Goal: Check status: Check status

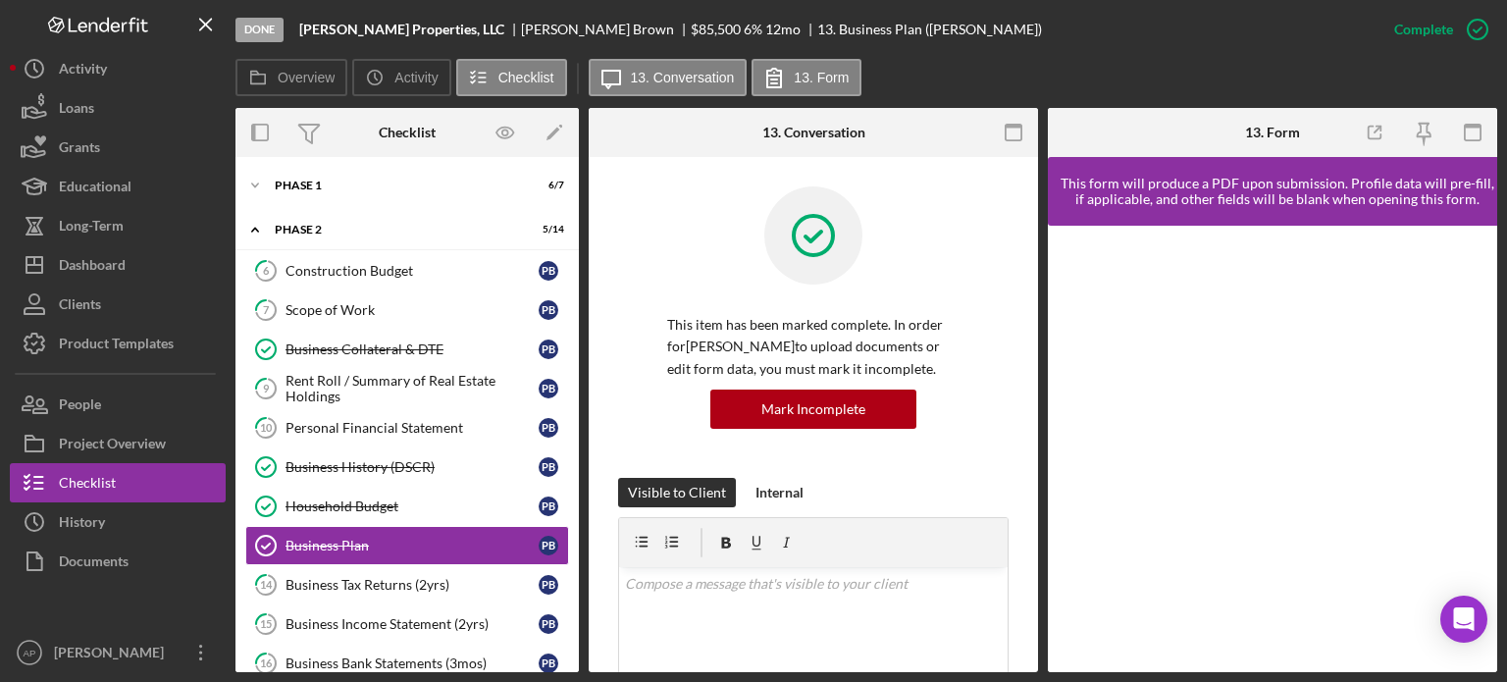
scroll to position [614, 0]
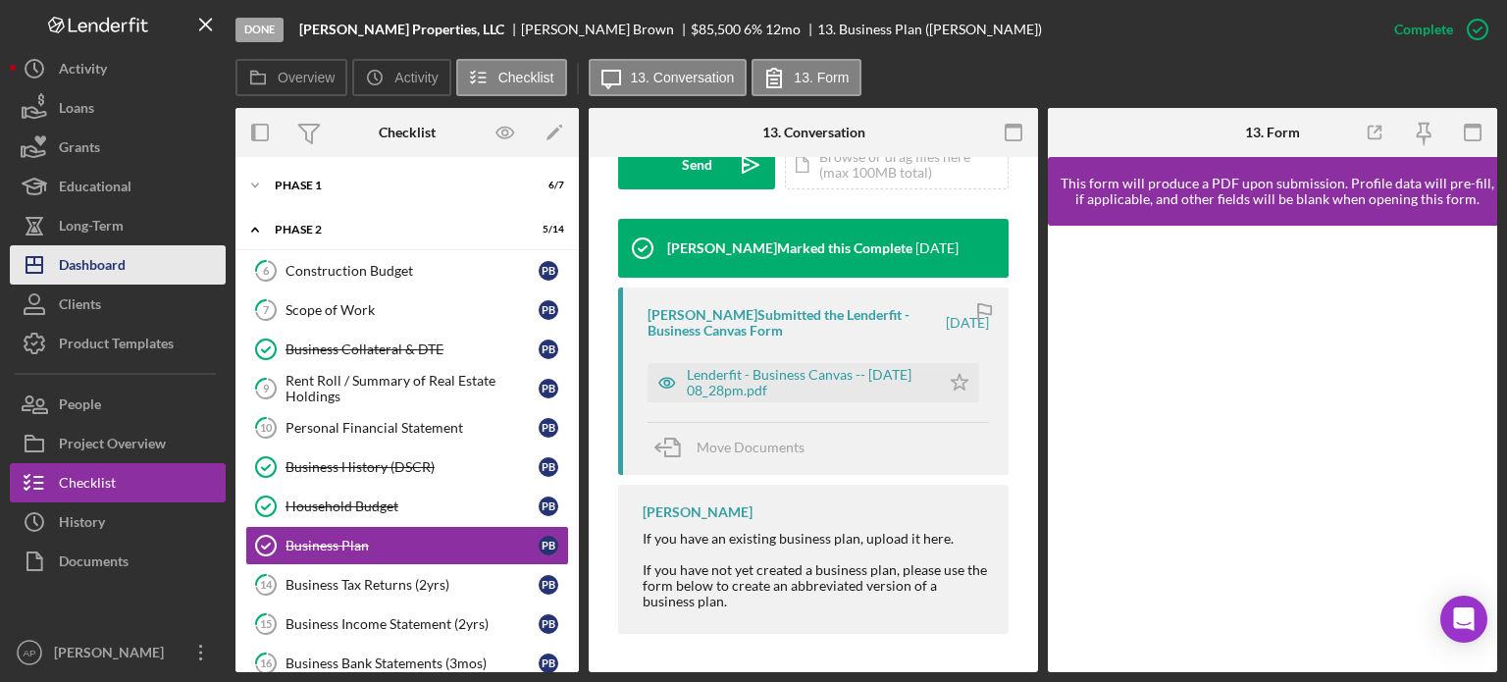
click at [79, 267] on div "Dashboard" at bounding box center [92, 267] width 67 height 44
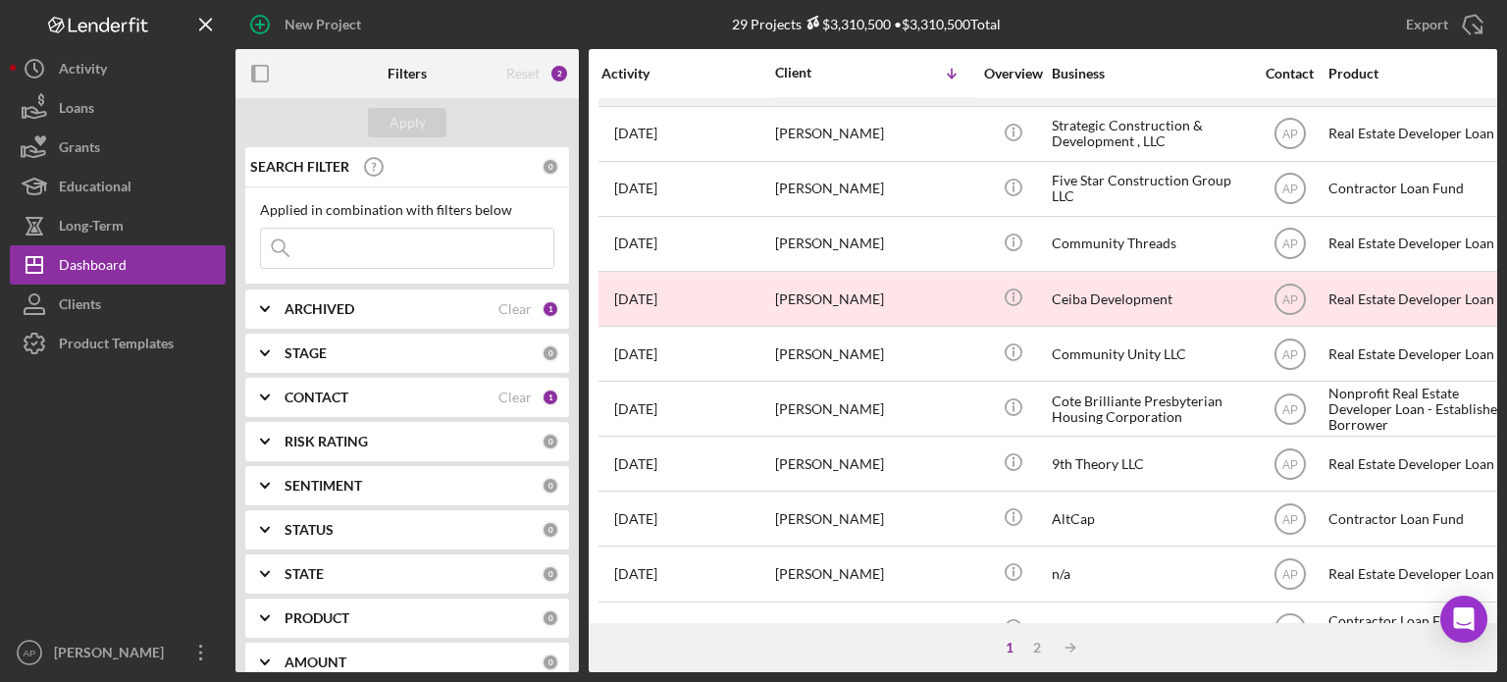
scroll to position [875, 0]
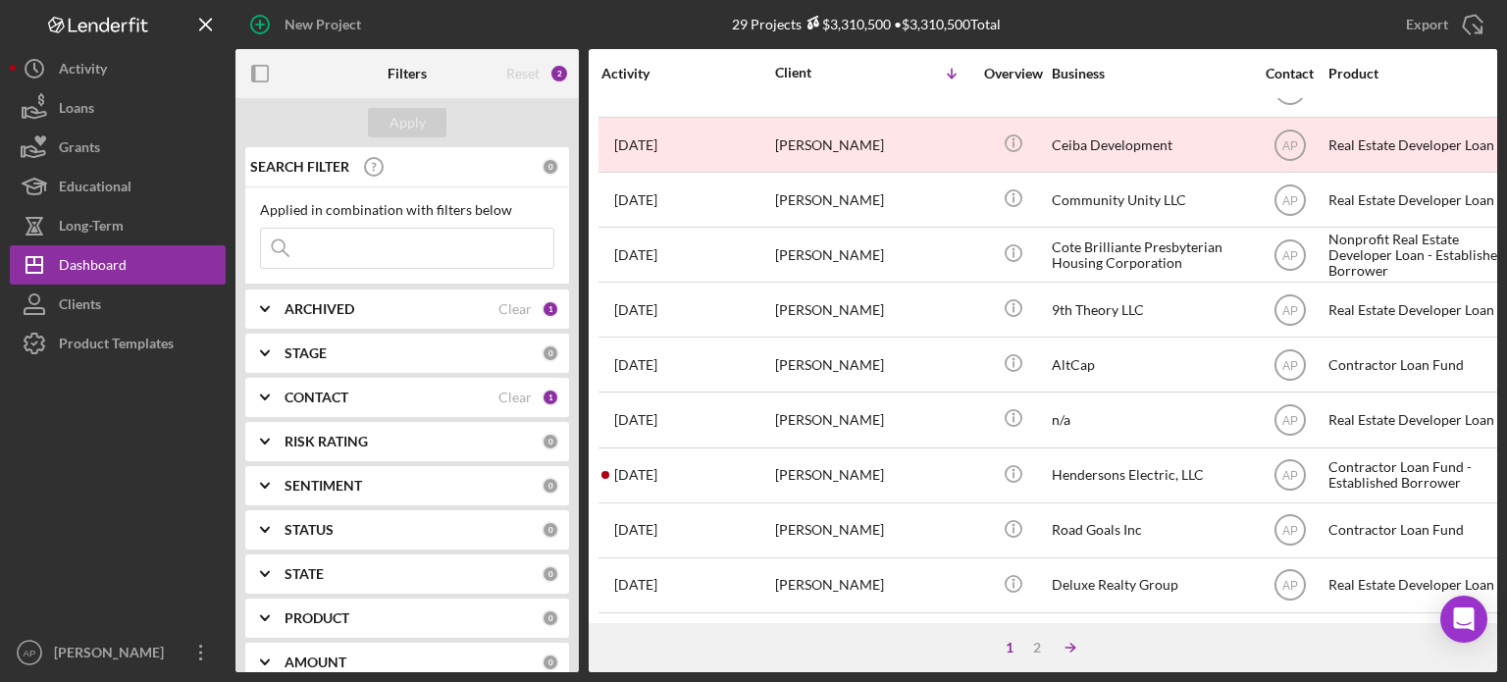
click at [1062, 647] on icon "Icon/Table Sort Arrow" at bounding box center [1070, 647] width 39 height 39
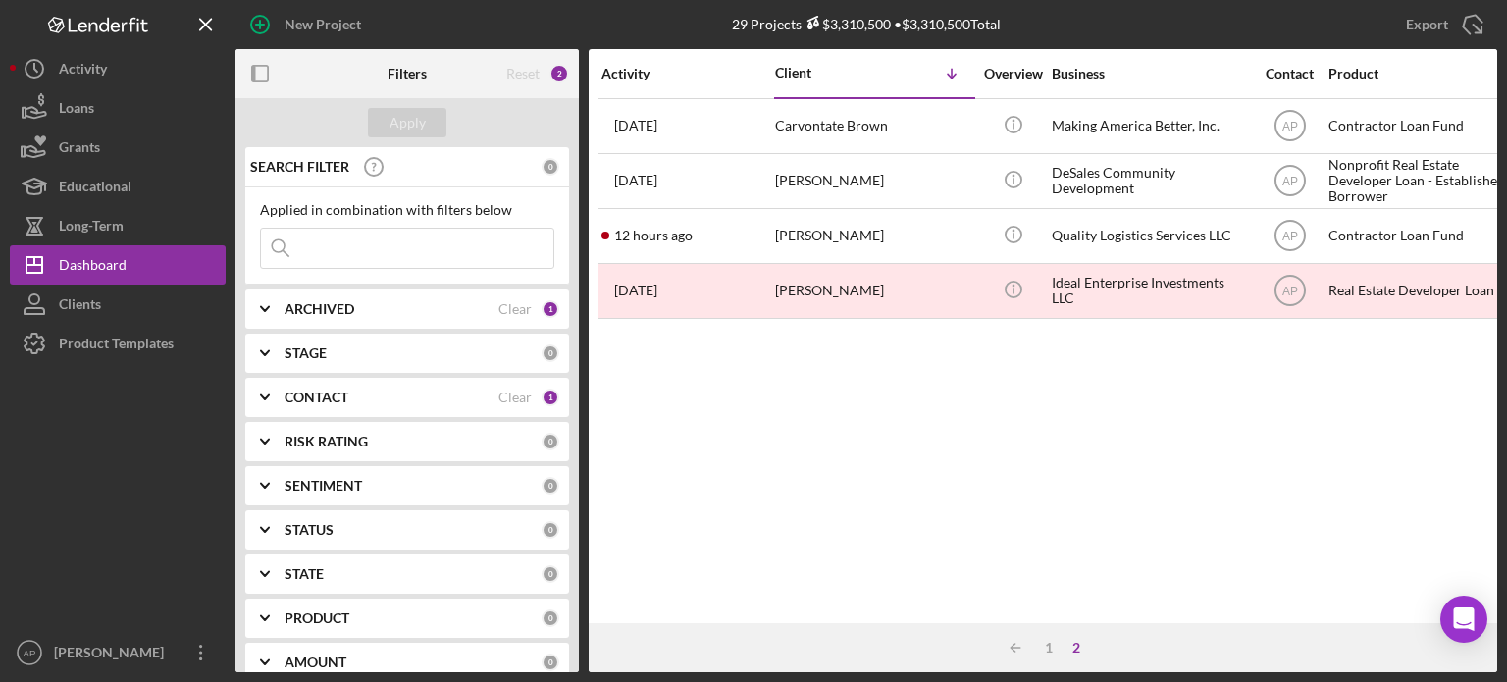
scroll to position [0, 0]
click at [1054, 645] on div "1" at bounding box center [1048, 648] width 27 height 16
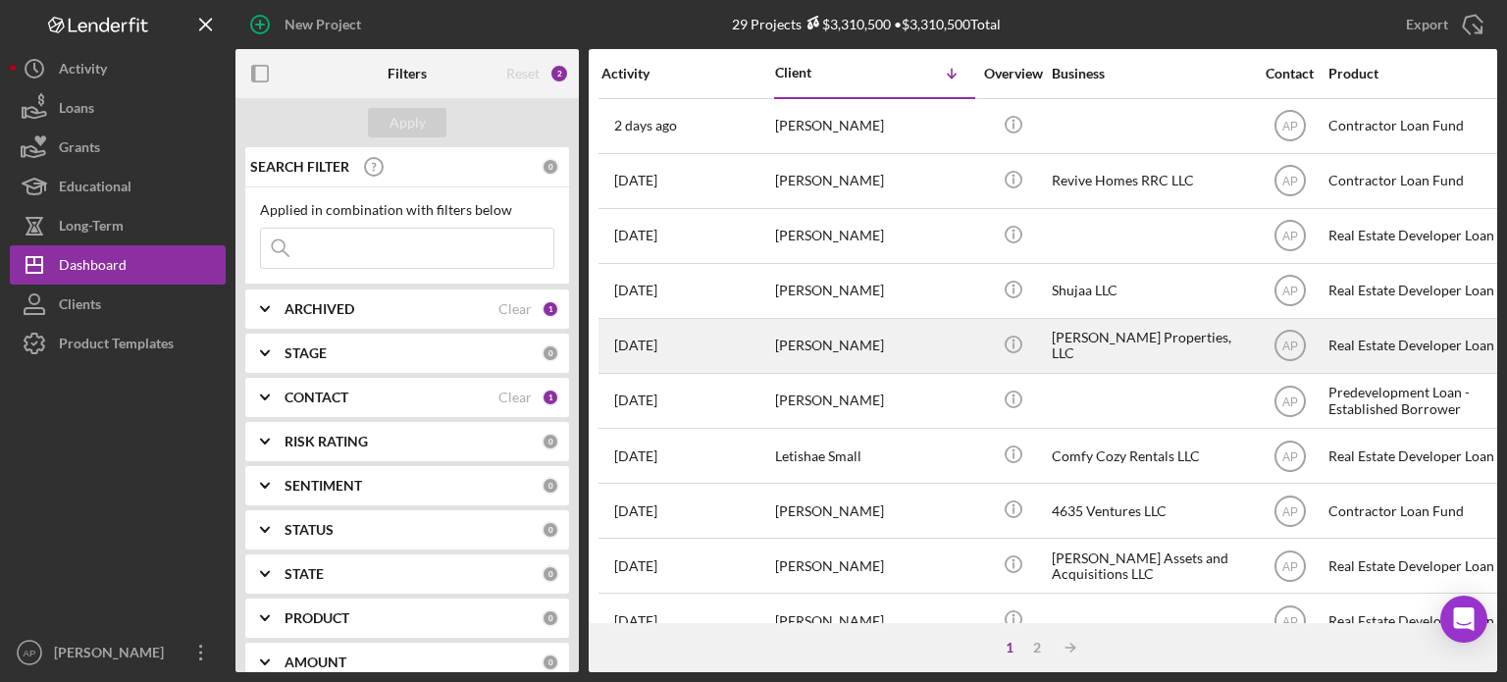
click at [841, 344] on div "[PERSON_NAME]" at bounding box center [873, 346] width 196 height 52
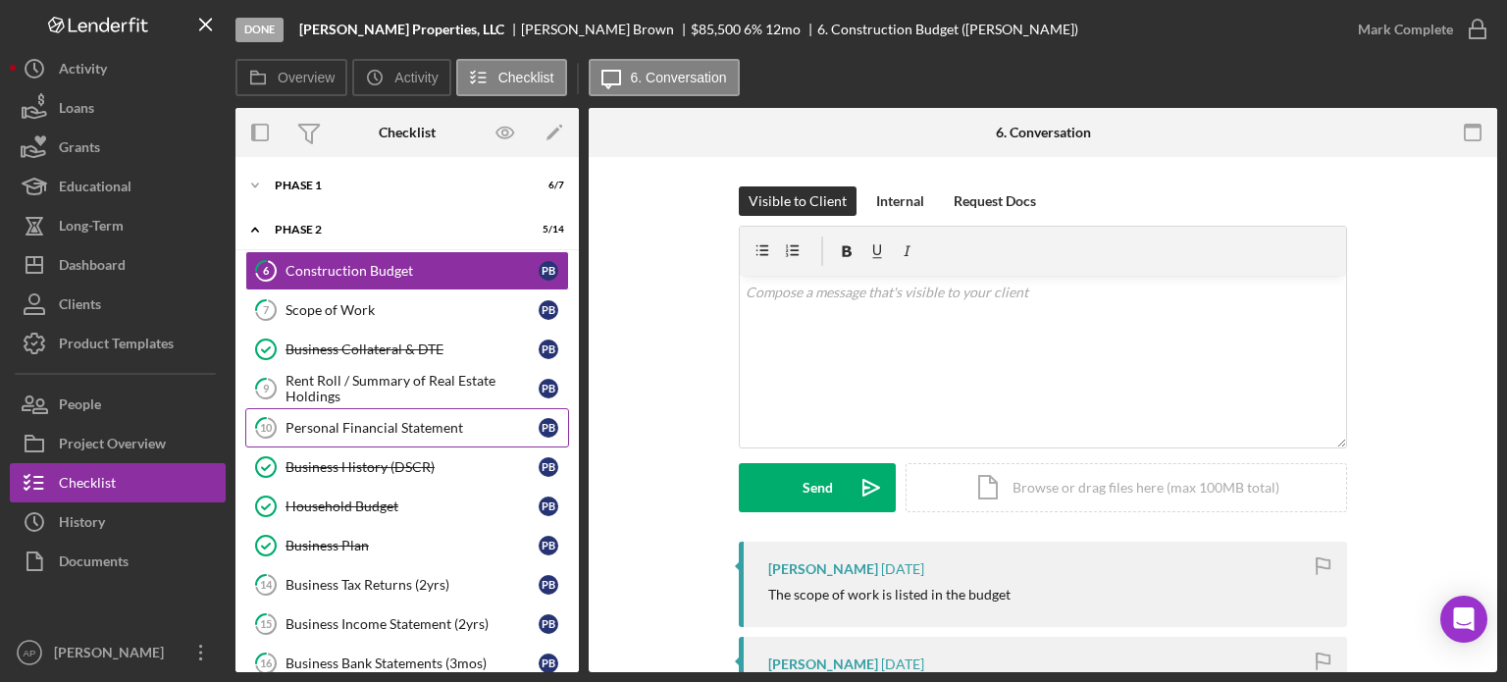
click at [364, 423] on div "Personal Financial Statement" at bounding box center [412, 428] width 253 height 16
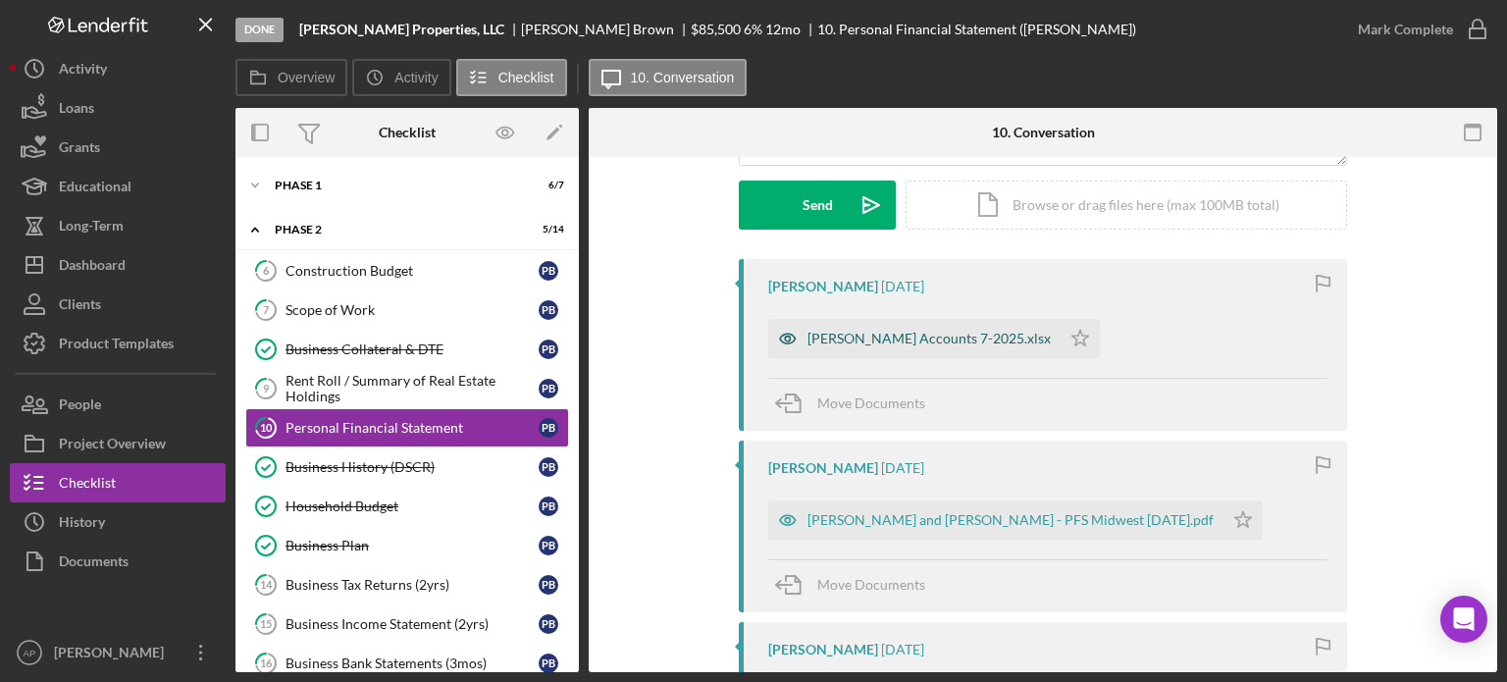
scroll to position [393, 0]
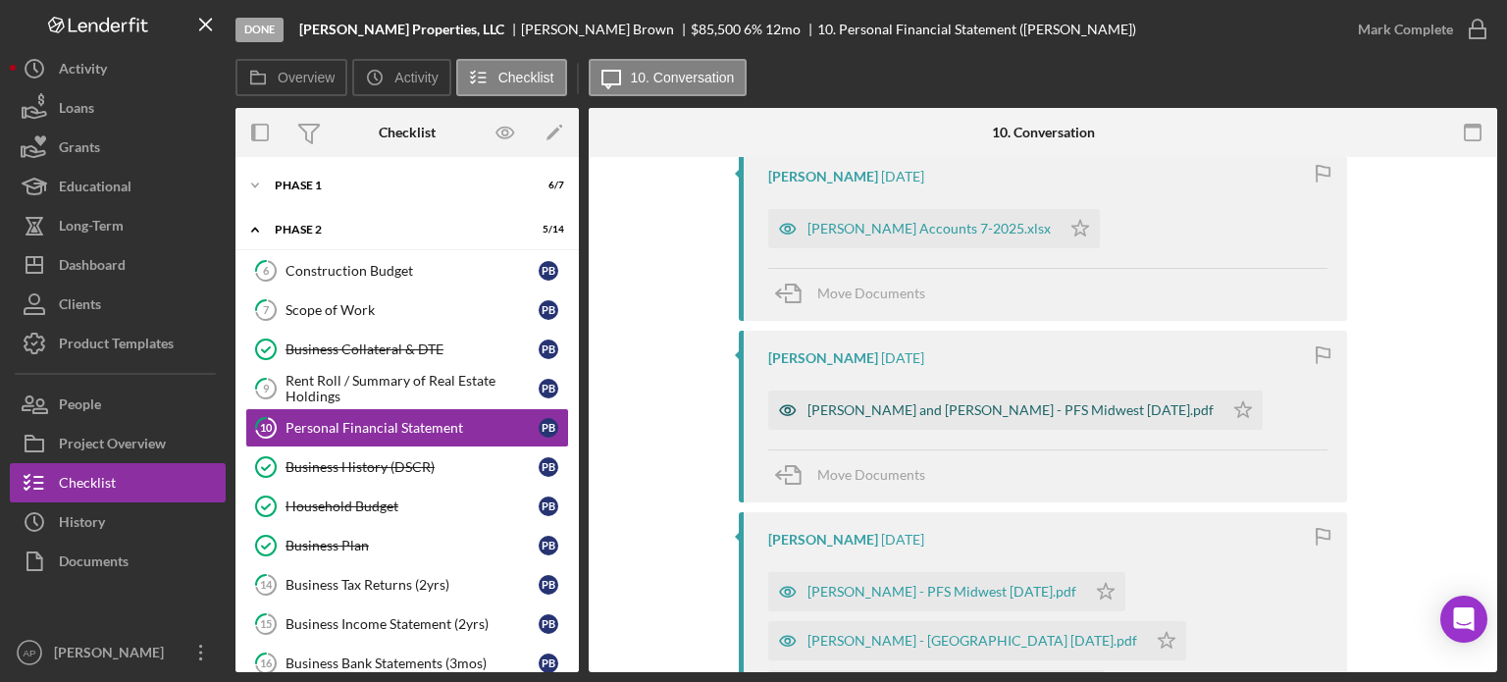
click at [890, 416] on div "[PERSON_NAME] and [PERSON_NAME] - PFS Midwest [DATE].pdf" at bounding box center [1011, 410] width 406 height 16
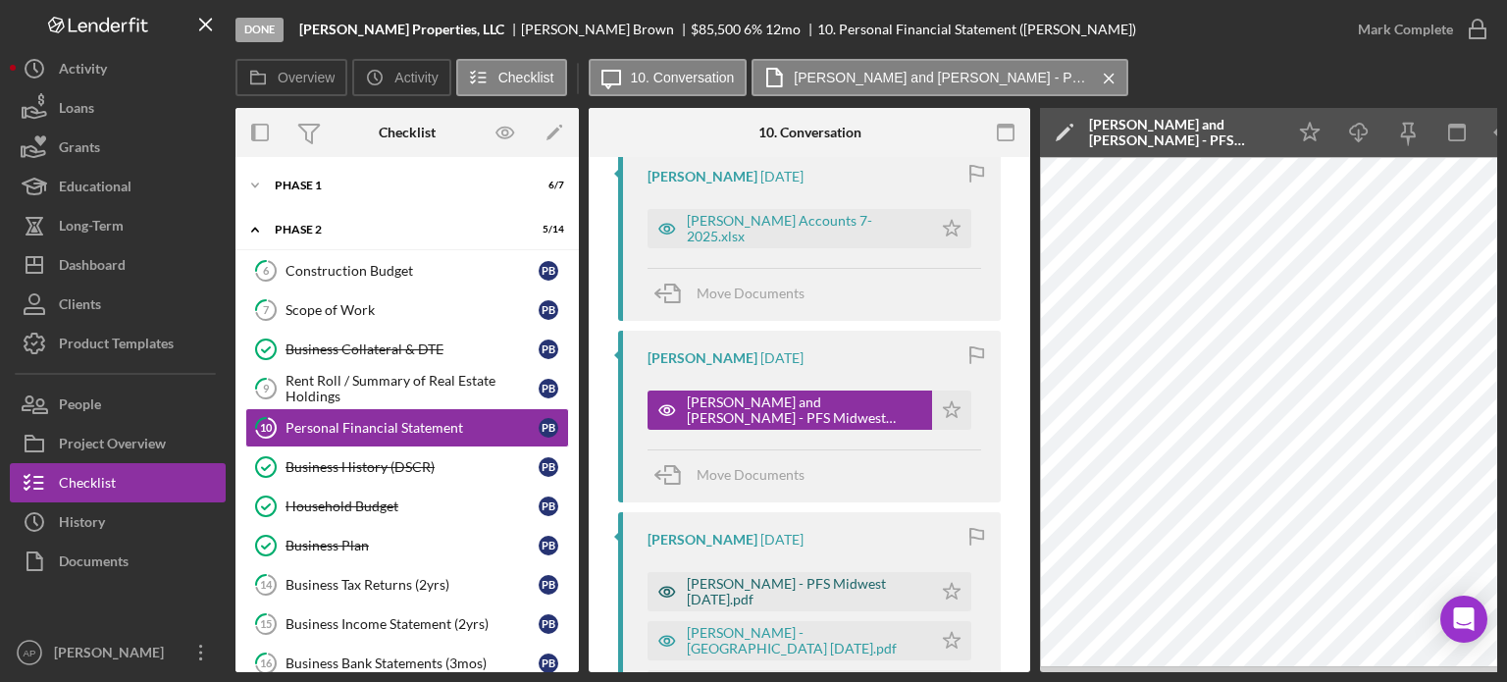
click at [758, 585] on div "[PERSON_NAME] - PFS Midwest [DATE].pdf" at bounding box center [805, 591] width 236 height 31
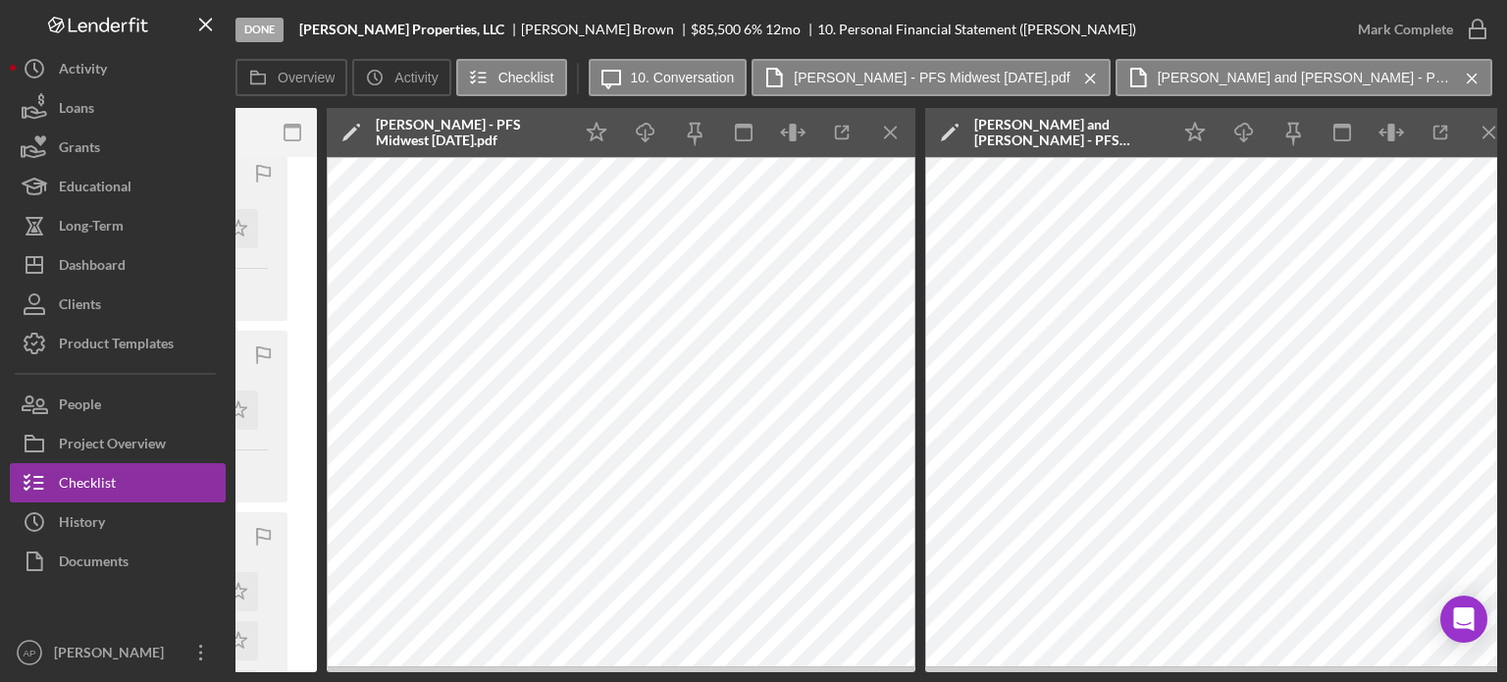
scroll to position [0, 730]
